Goal: Navigation & Orientation: Find specific page/section

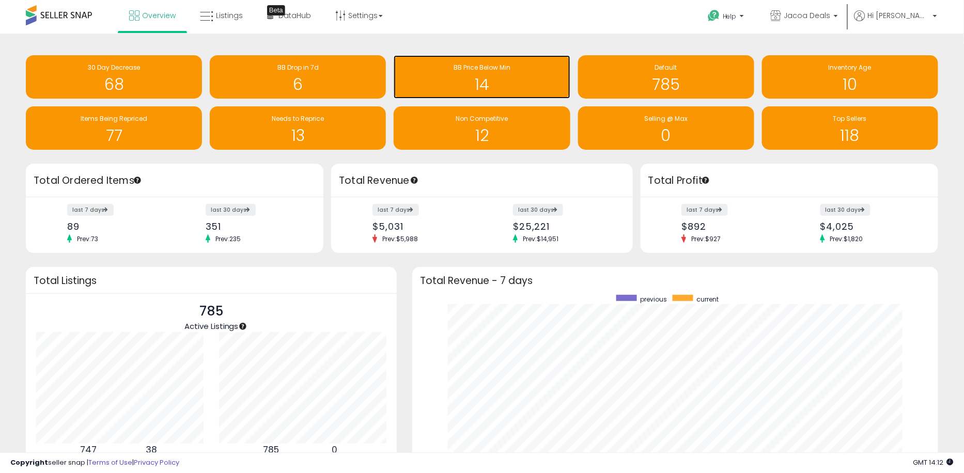
click at [523, 87] on h1 "14" at bounding box center [482, 84] width 166 height 17
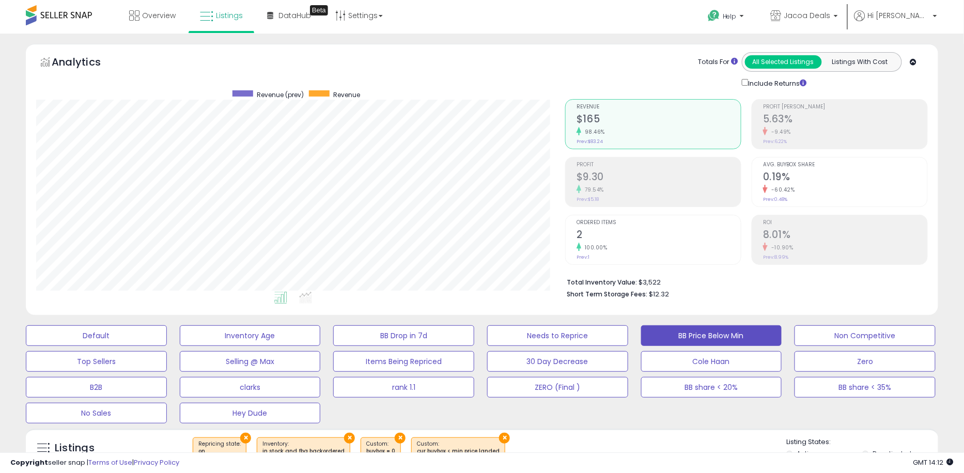
scroll to position [211, 529]
click at [151, 11] on span "Overview" at bounding box center [159, 15] width 34 height 10
